Goal: Task Accomplishment & Management: Complete application form

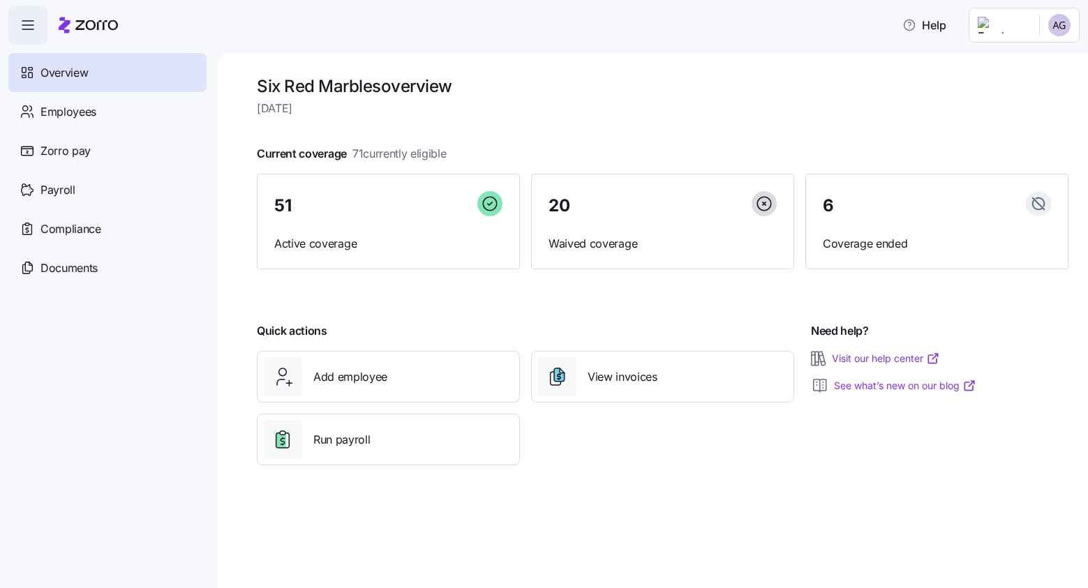
click at [33, 27] on icon "button" at bounding box center [28, 25] width 17 height 17
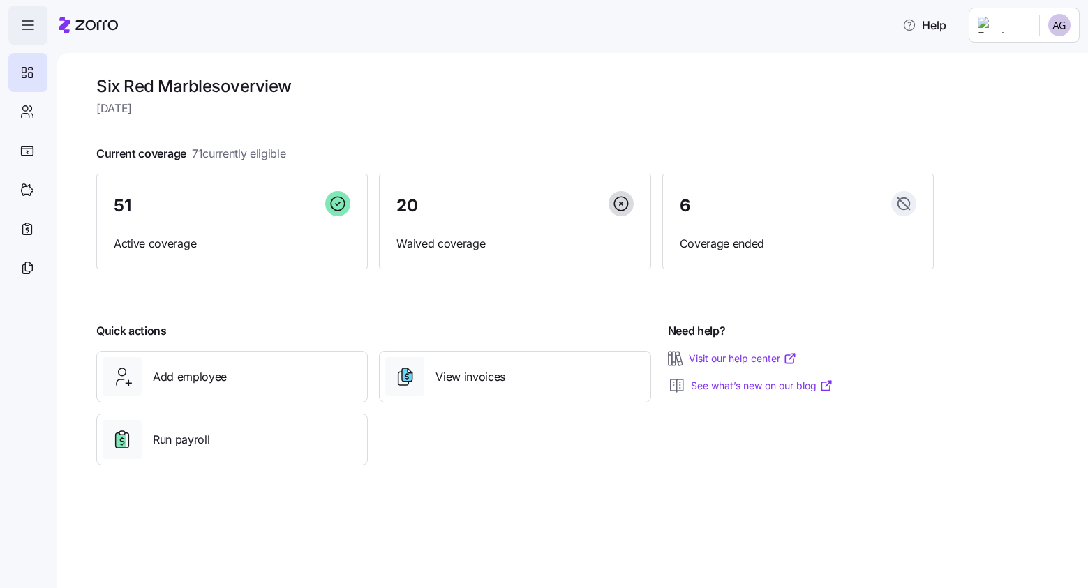
click at [33, 27] on icon "button" at bounding box center [28, 25] width 17 height 17
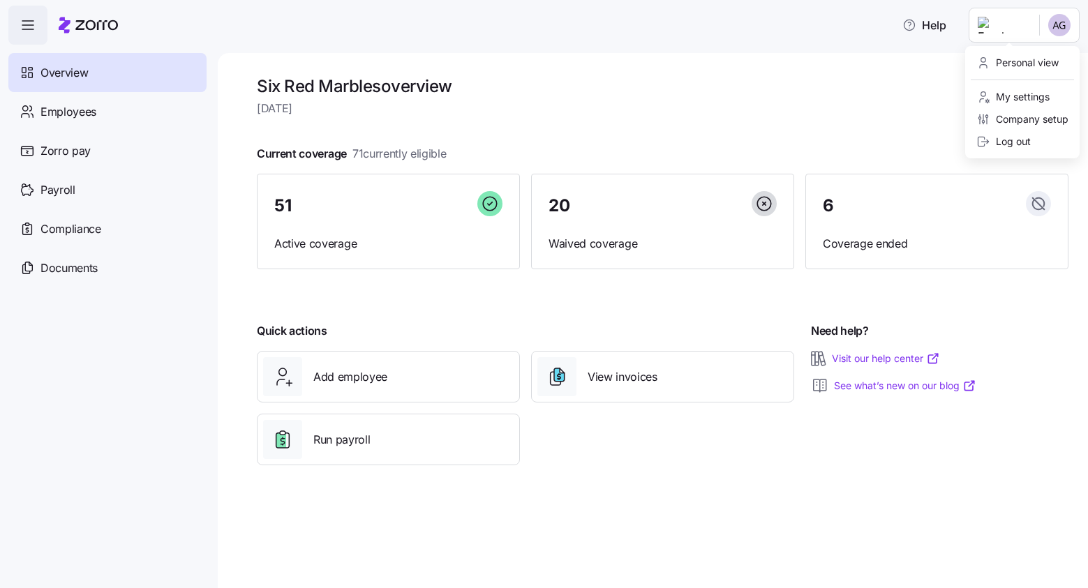
click at [975, 27] on html "Help Overview Employees Zorro pay Payroll Compliance Documents Six Red Marbles …" at bounding box center [544, 290] width 1088 height 580
click at [1013, 119] on div "Company setup" at bounding box center [1022, 119] width 92 height 15
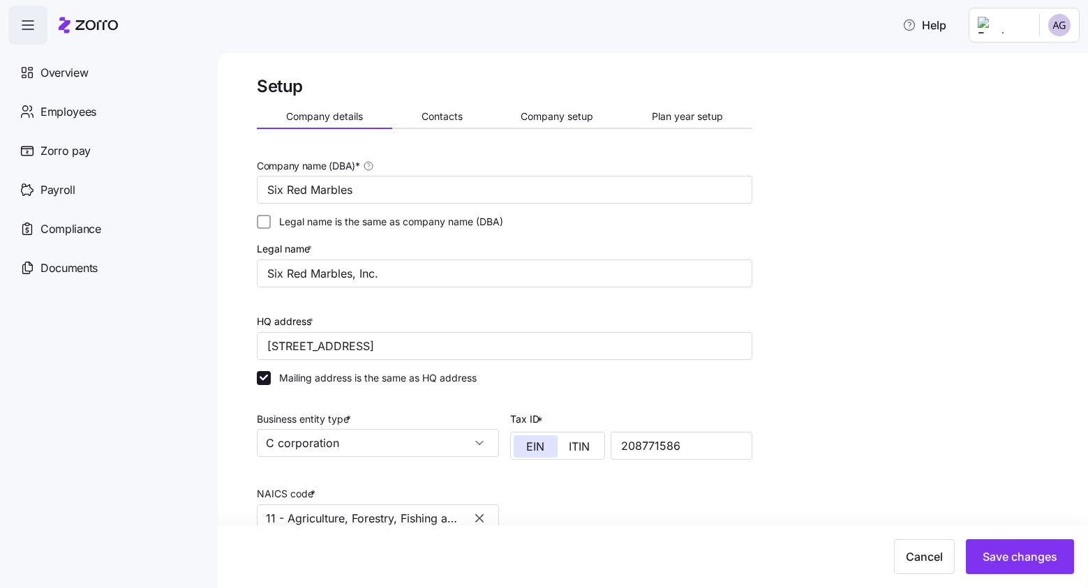
scroll to position [120, 0]
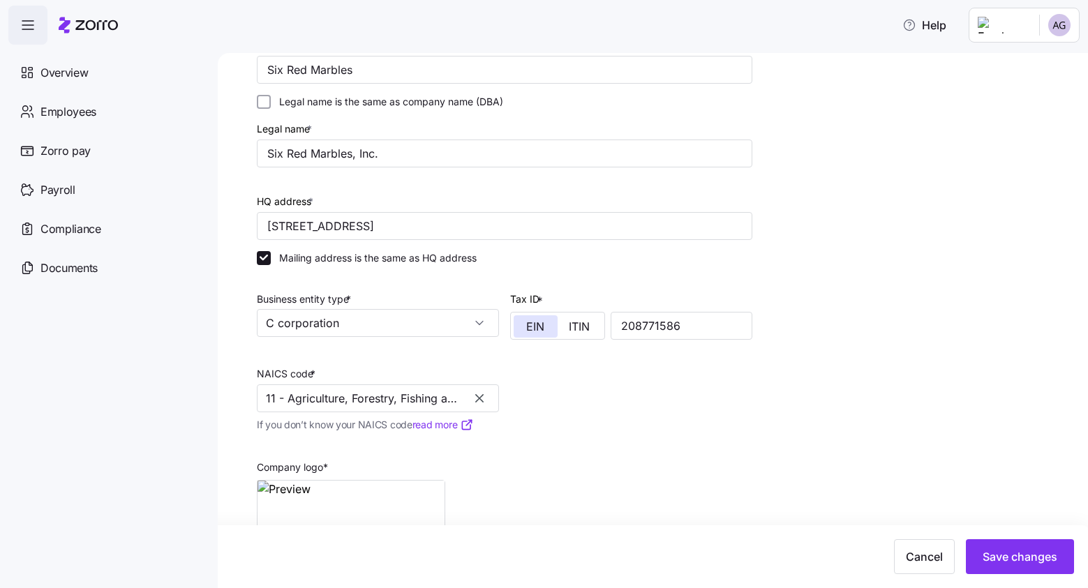
click at [480, 398] on icon "button" at bounding box center [479, 398] width 8 height 8
click at [328, 390] on input "NAICS code *" at bounding box center [378, 399] width 242 height 28
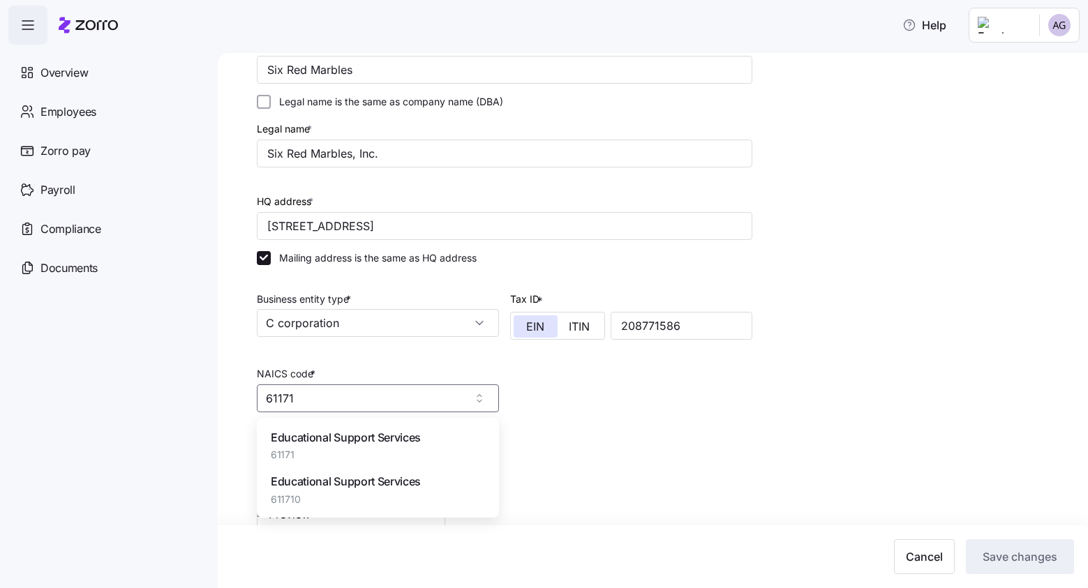
click at [326, 438] on span "Educational Support Services" at bounding box center [346, 437] width 150 height 17
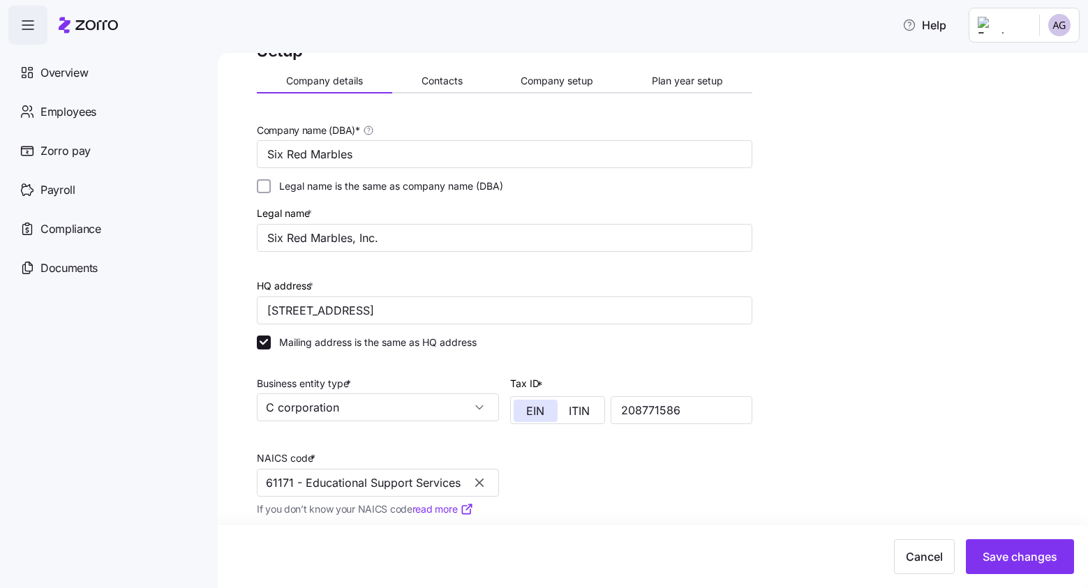
scroll to position [0, 0]
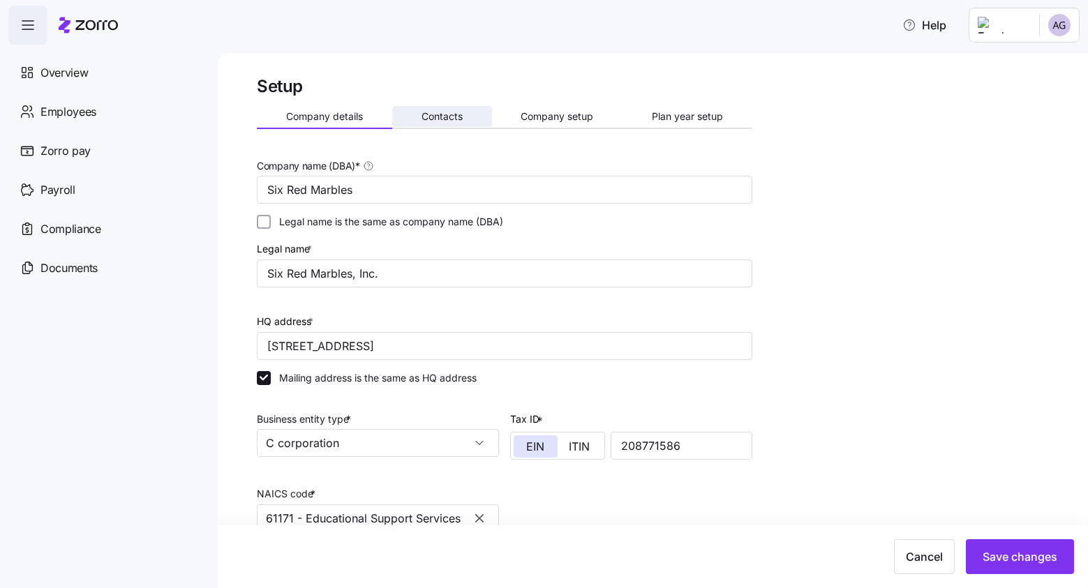
type input "61171 - Educational Support Services"
click at [432, 117] on span "Contacts" at bounding box center [442, 117] width 41 height 10
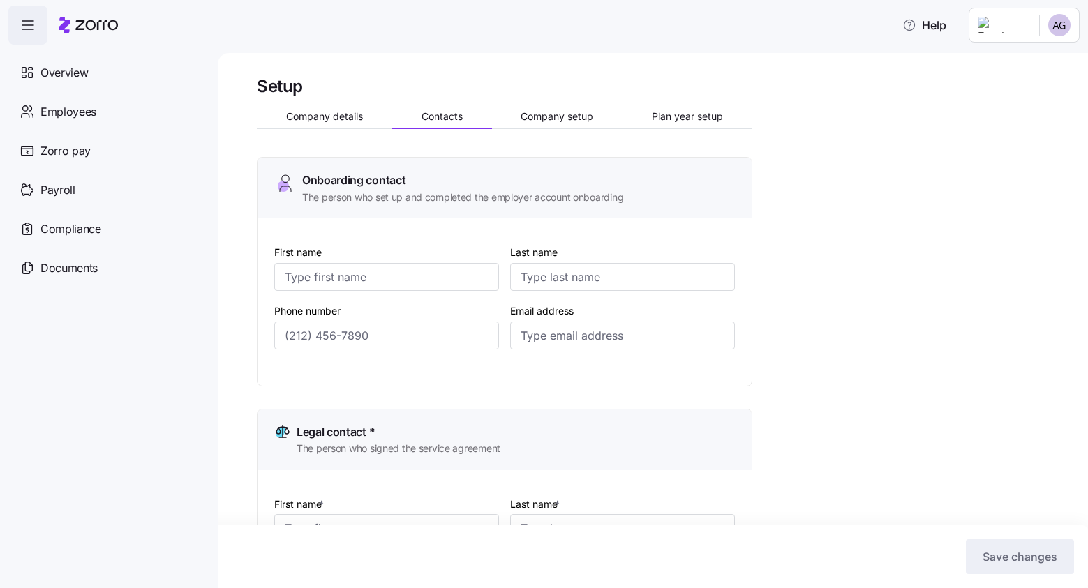
type input "Amanda"
type input "McCombs"
type input "a.mccombs@sixredmarbles.com"
type input "Amanda"
type input "McCombs"
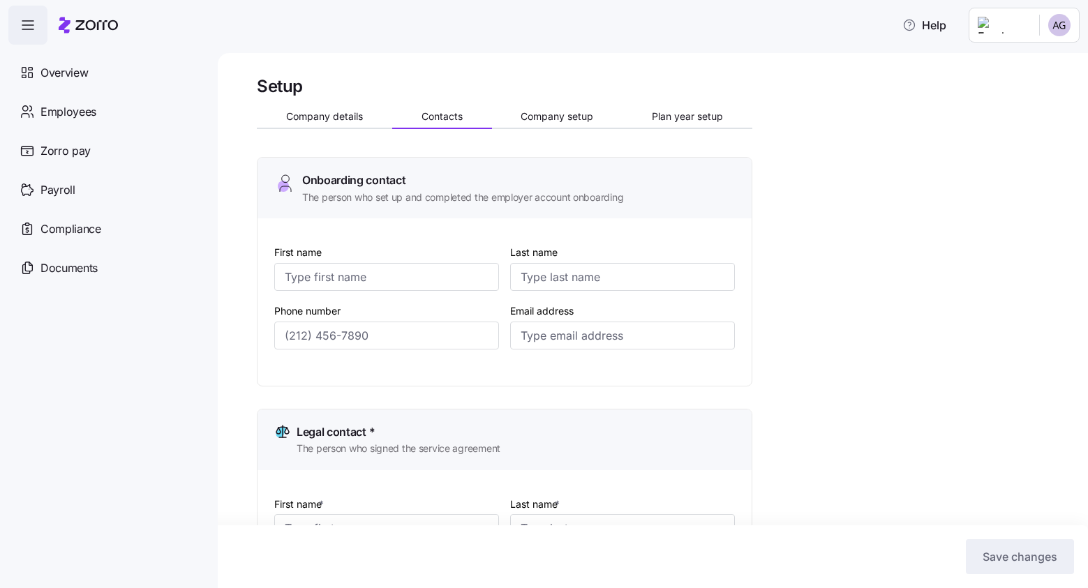
type input "a.mccombs@sixredmarbles.com"
type input "Ashley"
type input "Glennon"
type input "a.glennon@sixredmarbles.com"
type input "Amanda"
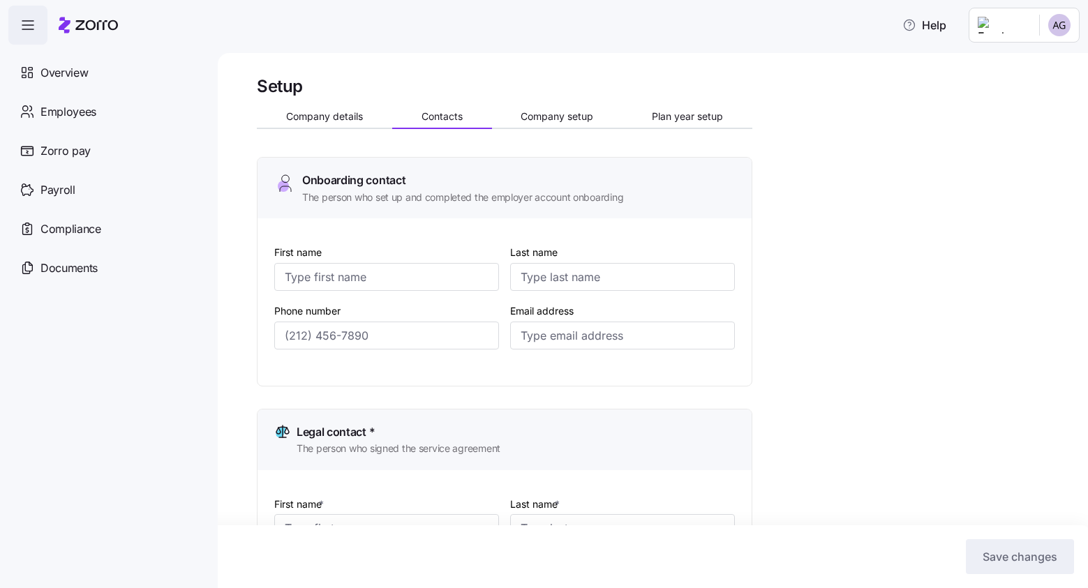
type input "a.mccombs@sixredmarbles.com"
type input "(404) 295-5306"
type input "(978) 317-1149"
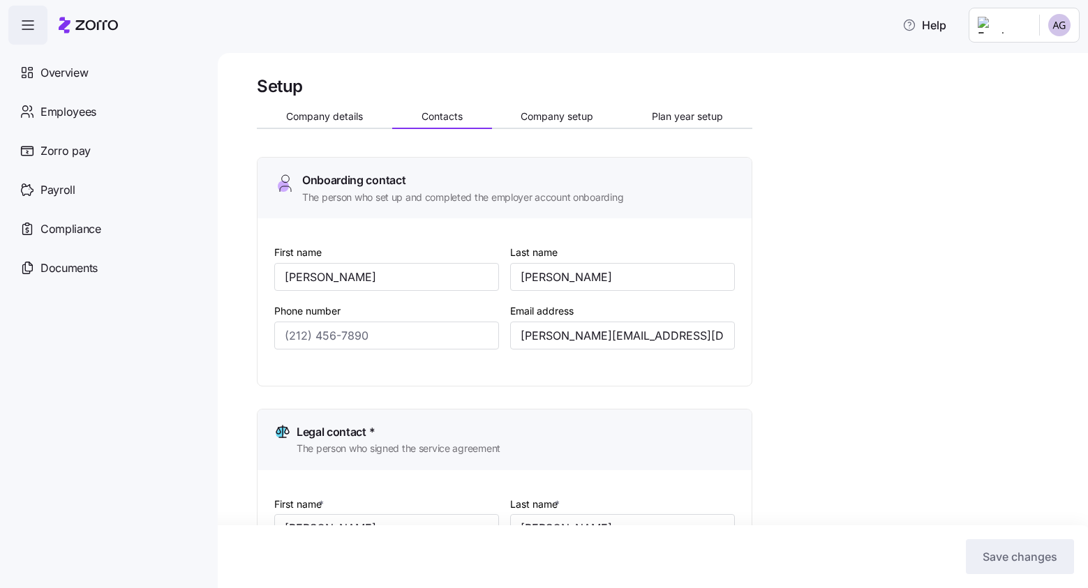
type input "(404) 295-5306"
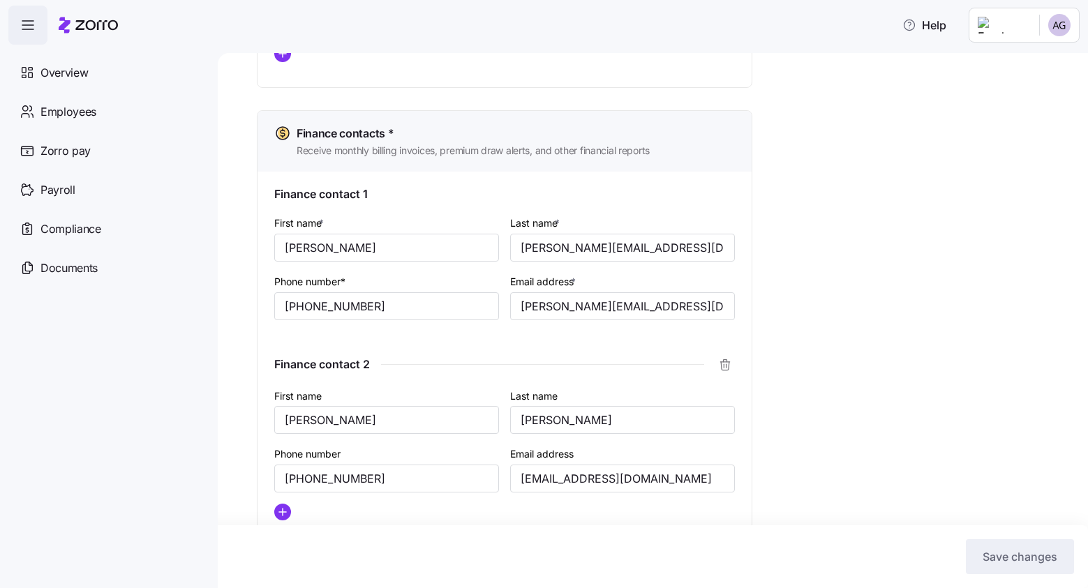
scroll to position [877, 0]
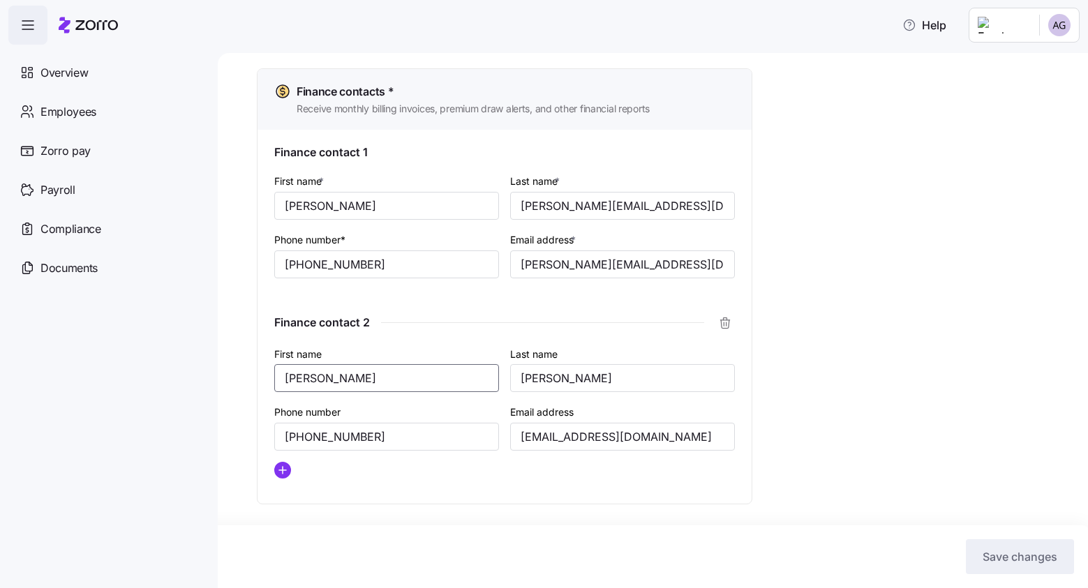
click at [338, 385] on input "Rachel" at bounding box center [386, 378] width 225 height 28
type input "R"
type input "Leah"
click at [595, 382] on input "Penny" at bounding box center [622, 378] width 225 height 28
type input "P"
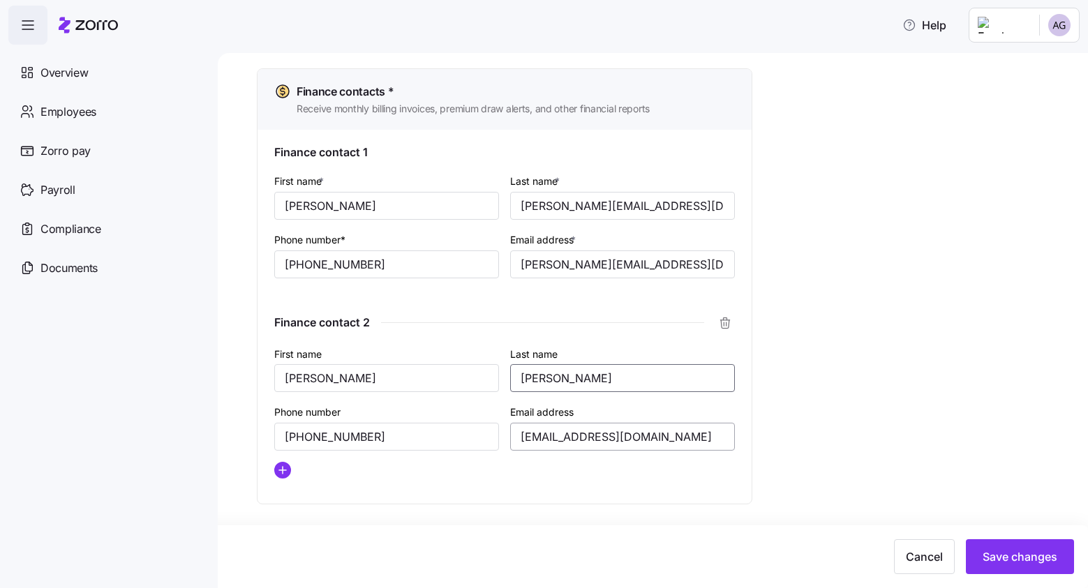
type input "Rowser"
click at [558, 441] on input "r.penny@sixredmarbles.com" at bounding box center [622, 437] width 225 height 28
type input "l.rowser@sixredmarbles.com"
click at [1006, 559] on span "Save changes" at bounding box center [1020, 557] width 75 height 17
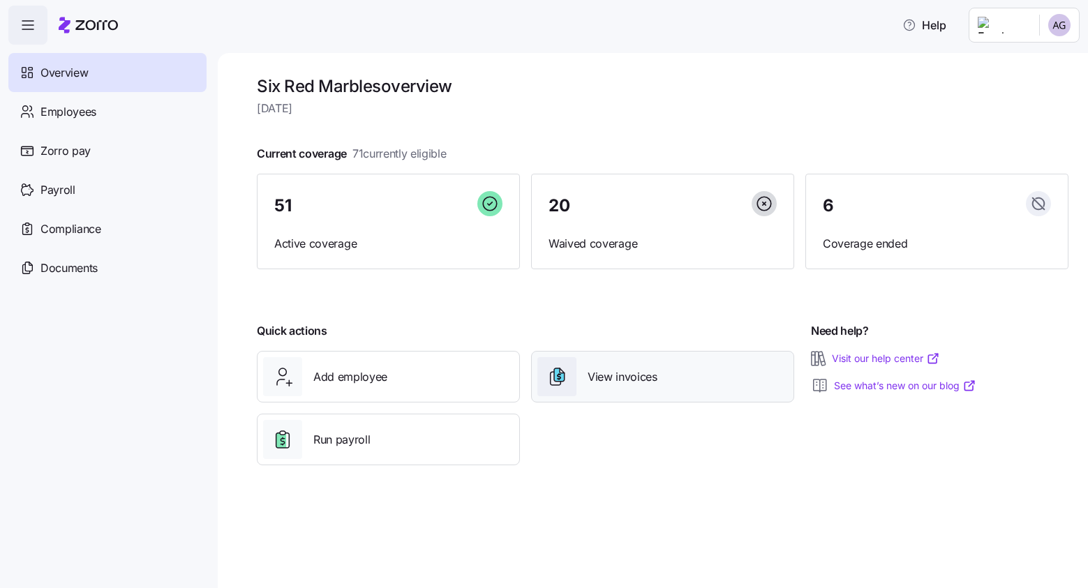
click at [599, 385] on div "View invoices" at bounding box center [662, 376] width 251 height 39
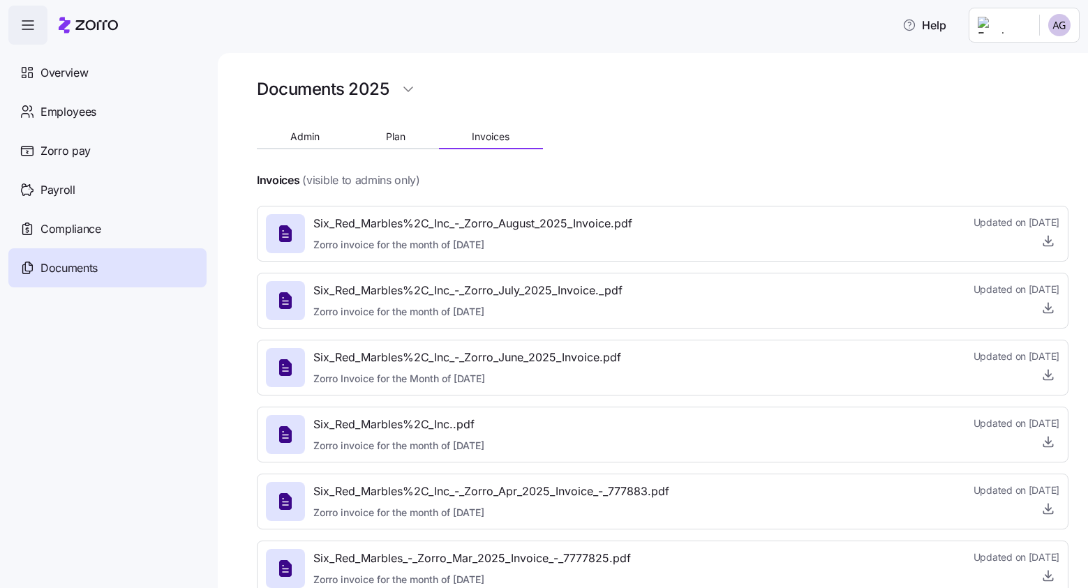
click at [454, 216] on span "Six_Red_Marbles%2C_Inc_-_Zorro_August_2025_Invoice.pdf" at bounding box center [472, 223] width 319 height 17
click at [1048, 240] on icon "button" at bounding box center [1048, 239] width 0 height 7
